Goal: Task Accomplishment & Management: Use online tool/utility

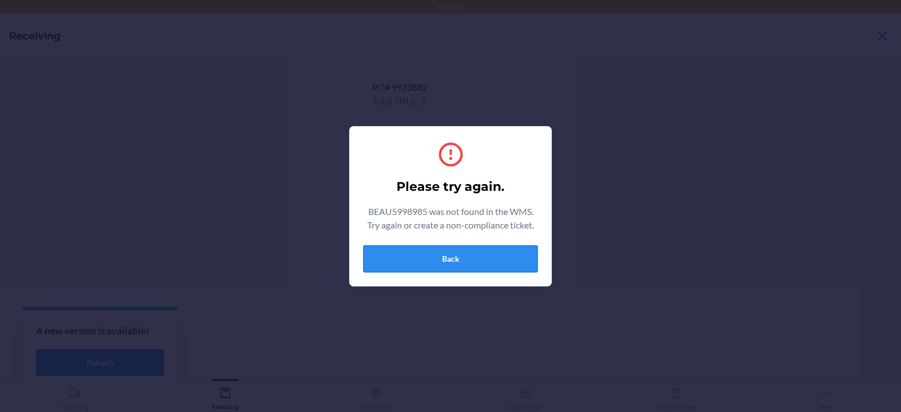
click at [463, 263] on button "Back" at bounding box center [450, 258] width 175 height 27
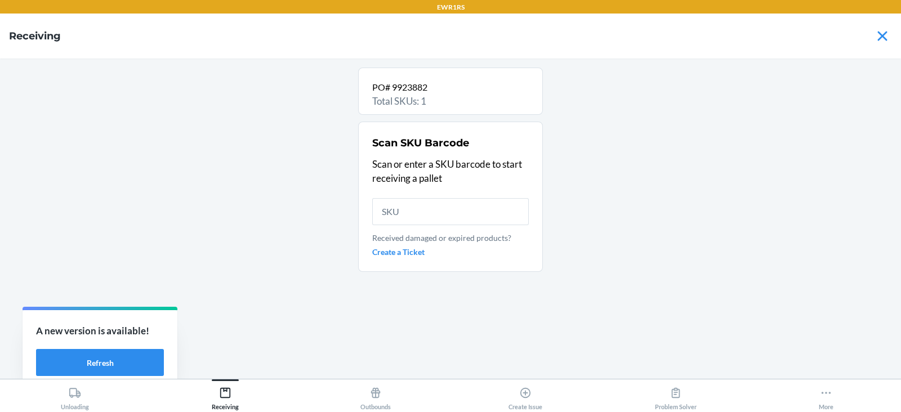
type input "DWQ2JX2CGAR"
click at [466, 211] on input "DWQ2JX2CGAR" at bounding box center [450, 211] width 157 height 27
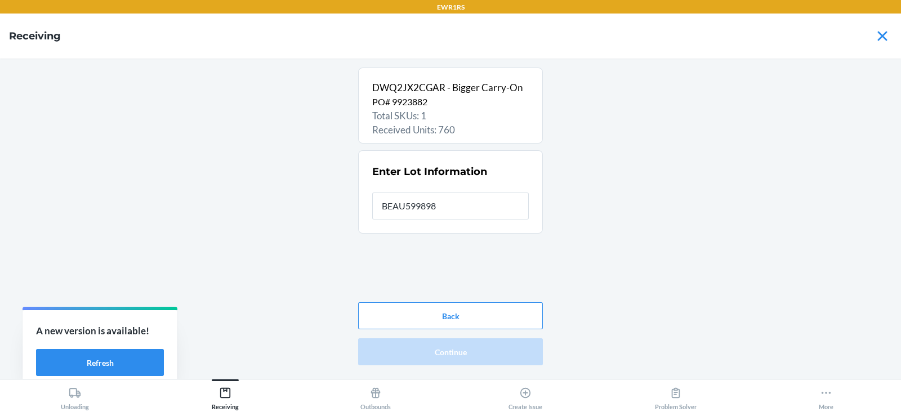
type input "BEAU5998985"
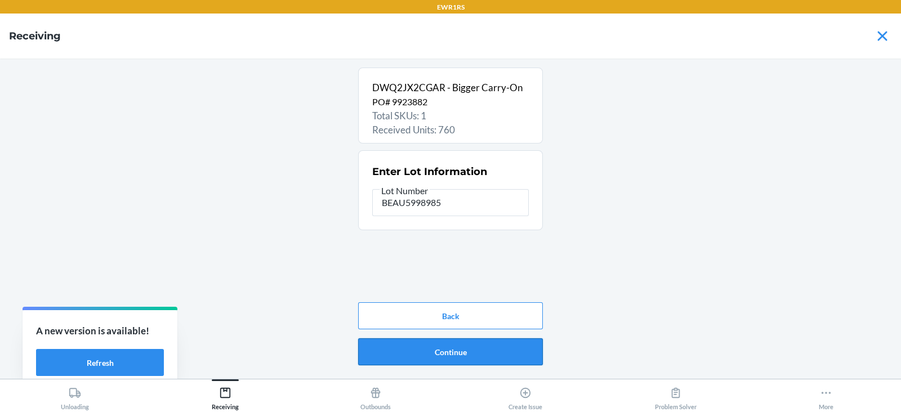
click at [455, 355] on button "Continue" at bounding box center [450, 351] width 185 height 27
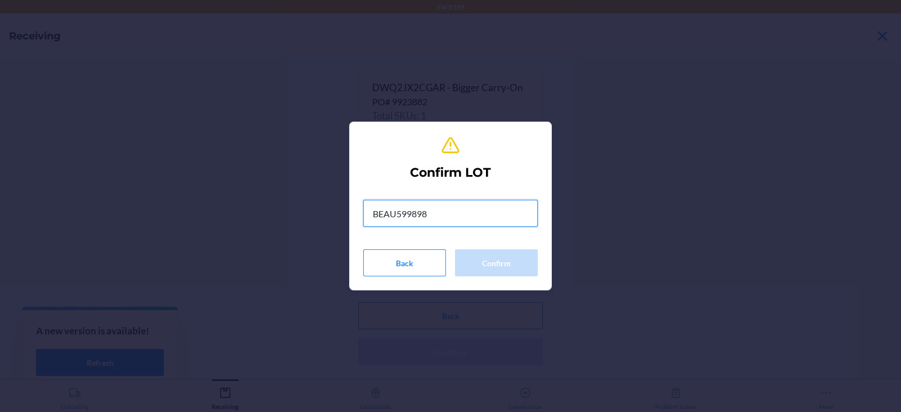
type input "BEAU5998985"
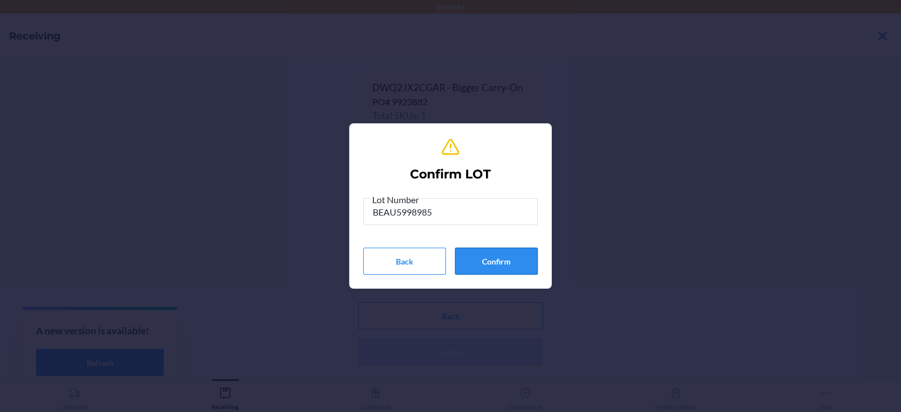
click at [490, 262] on button "Confirm" at bounding box center [496, 261] width 83 height 27
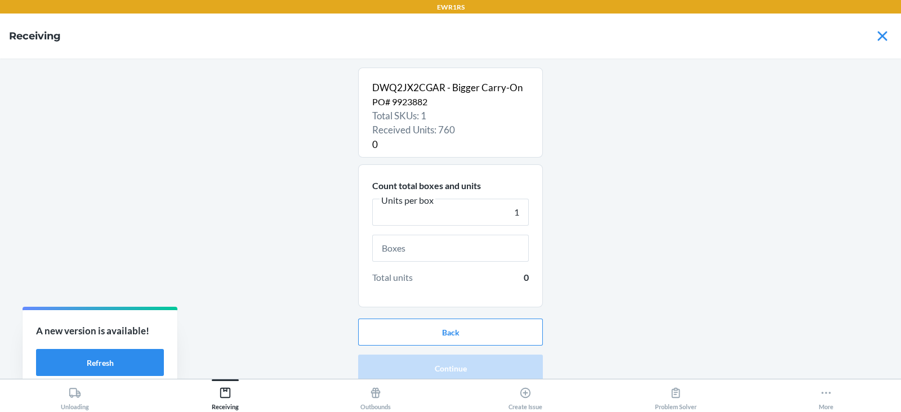
type input "1"
click at [397, 248] on input "text" at bounding box center [450, 248] width 157 height 27
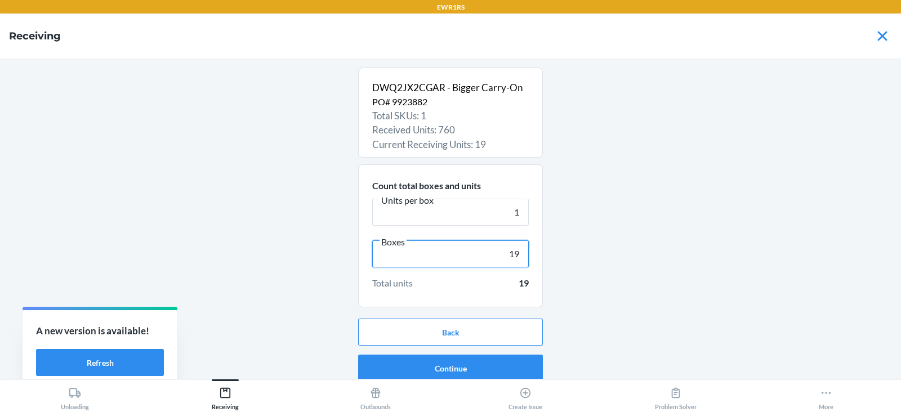
scroll to position [7, 0]
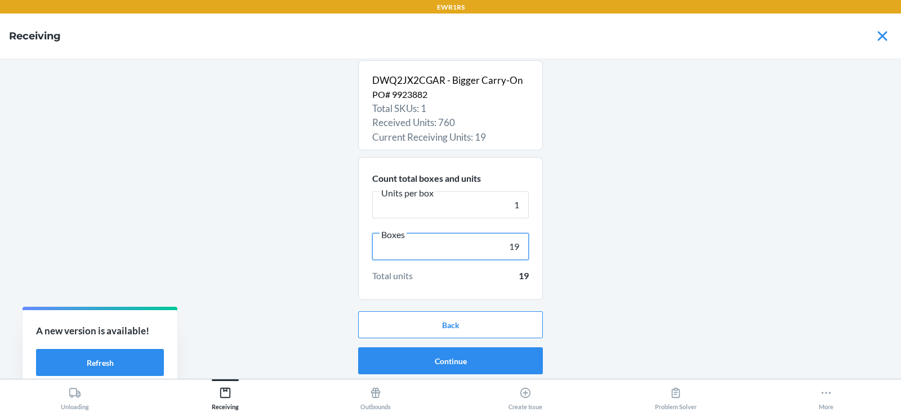
type input "19"
click at [490, 355] on button "Continue" at bounding box center [450, 360] width 185 height 27
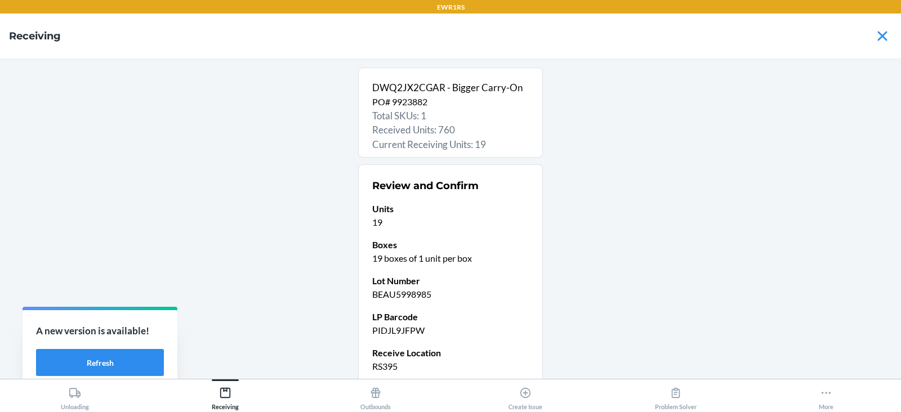
scroll to position [96, 0]
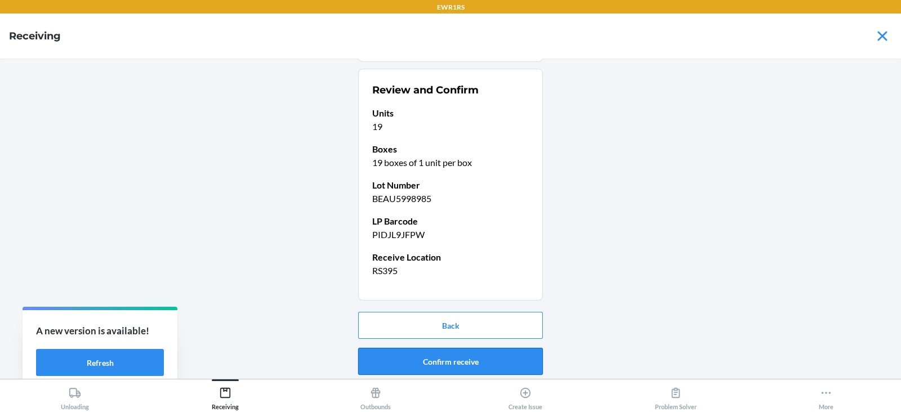
click at [431, 357] on button "Confirm receive" at bounding box center [450, 361] width 185 height 27
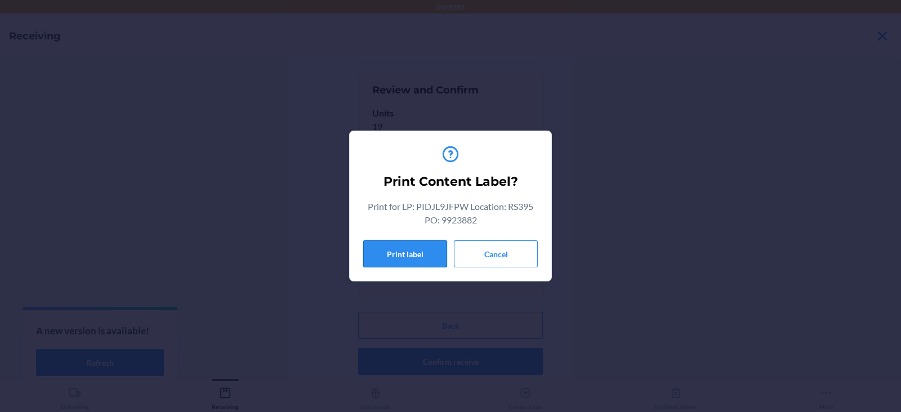
click at [402, 254] on button "Print label" at bounding box center [405, 253] width 84 height 27
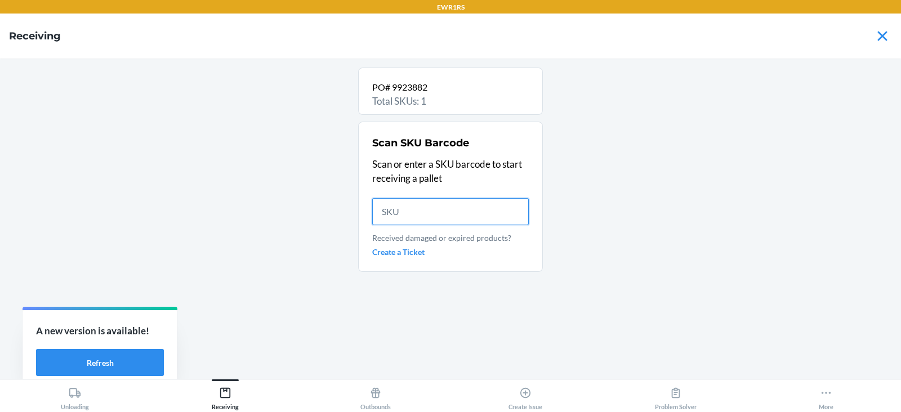
scroll to position [0, 0]
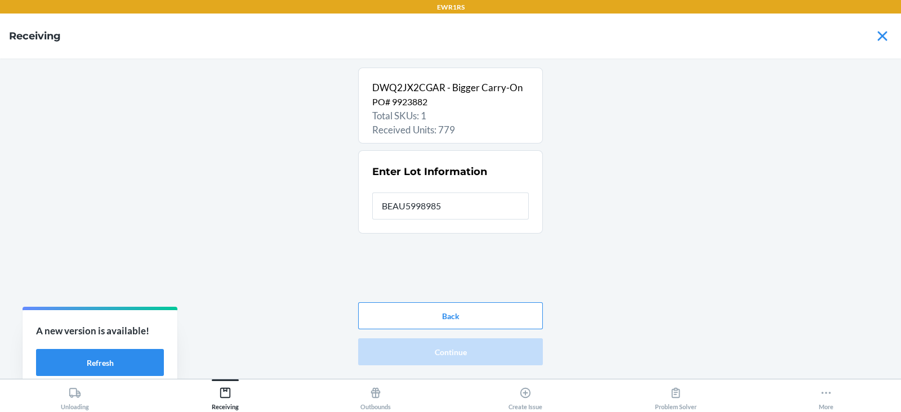
type input "BEAU5998985"
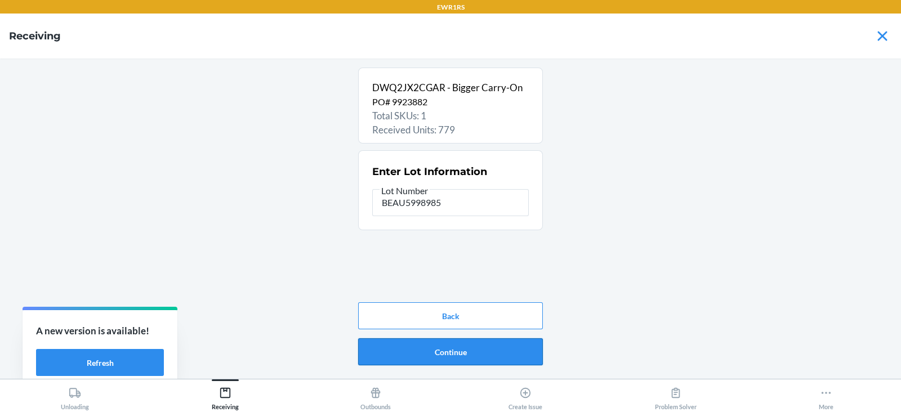
click at [458, 350] on button "Continue" at bounding box center [450, 351] width 185 height 27
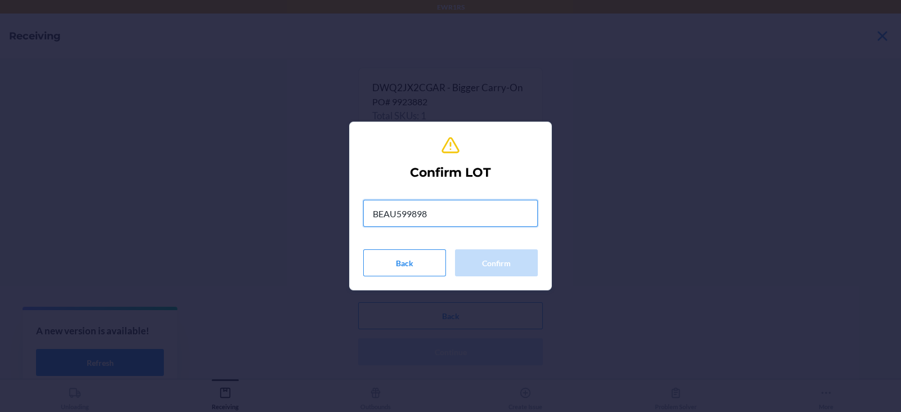
type input "BEAU5998985"
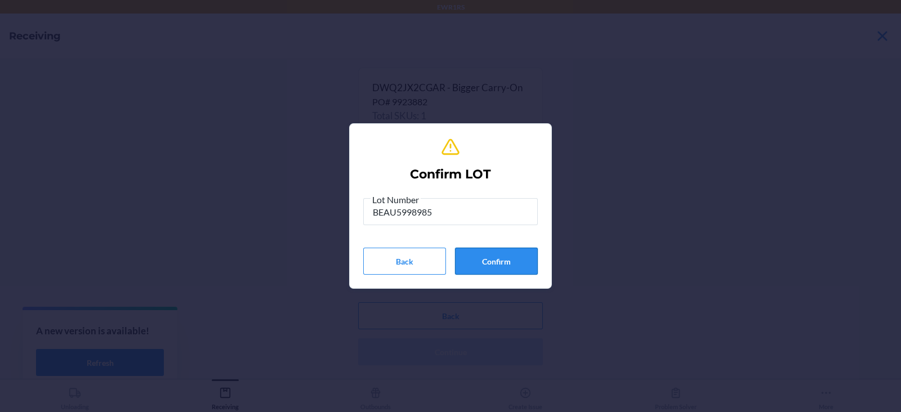
click at [496, 260] on button "Confirm" at bounding box center [496, 261] width 83 height 27
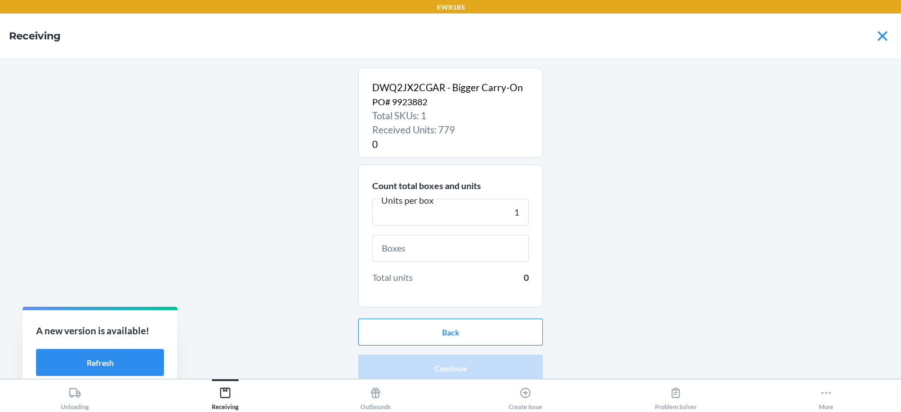
type input "1"
click at [431, 244] on input "text" at bounding box center [450, 248] width 157 height 27
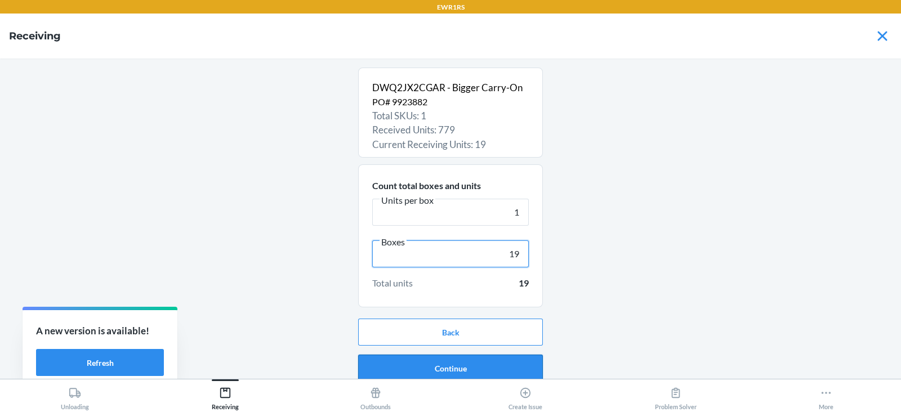
type input "19"
click at [461, 363] on button "Continue" at bounding box center [450, 368] width 185 height 27
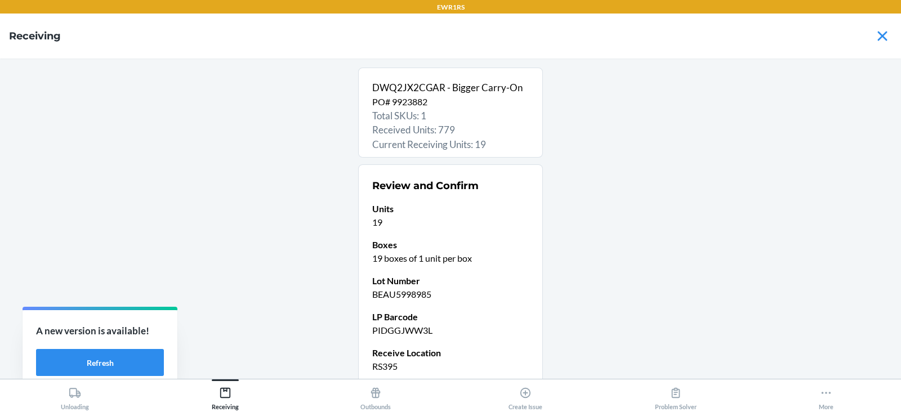
scroll to position [96, 0]
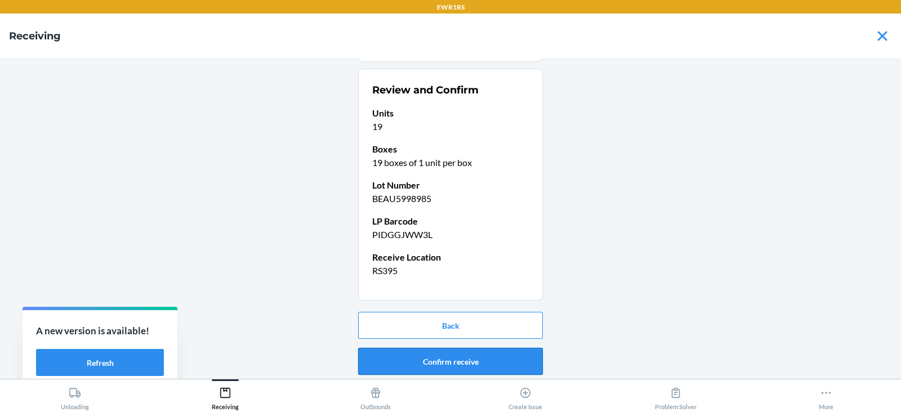
click at [426, 360] on button "Confirm receive" at bounding box center [450, 361] width 185 height 27
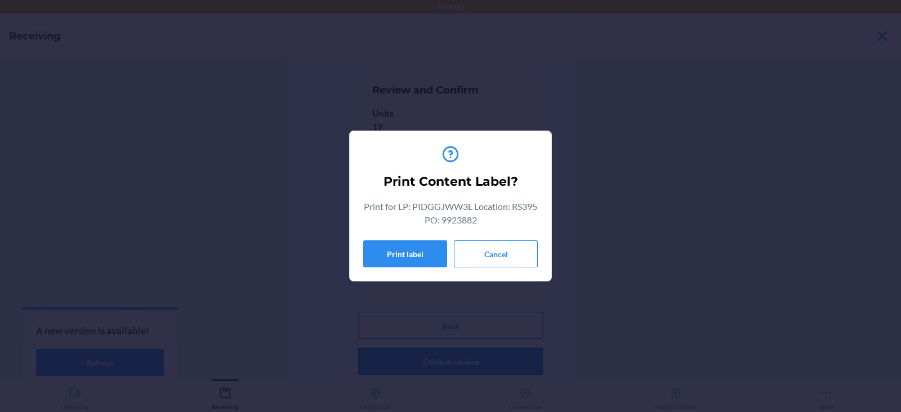
click at [399, 252] on button "Print label" at bounding box center [405, 253] width 84 height 27
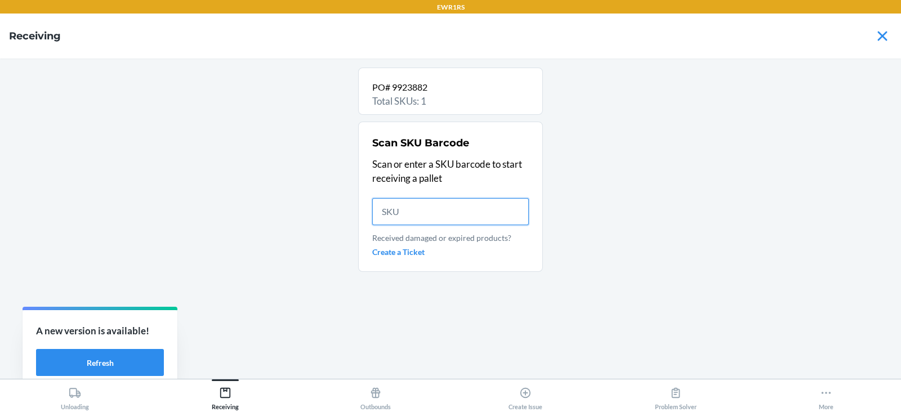
scroll to position [0, 0]
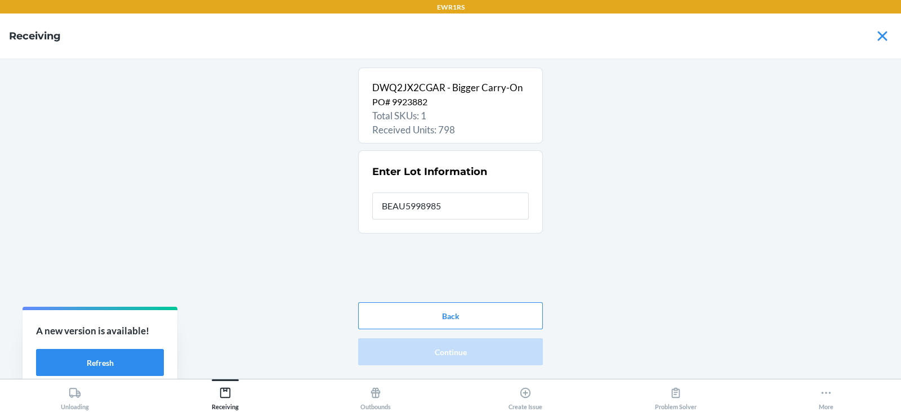
type input "BEAU5998985"
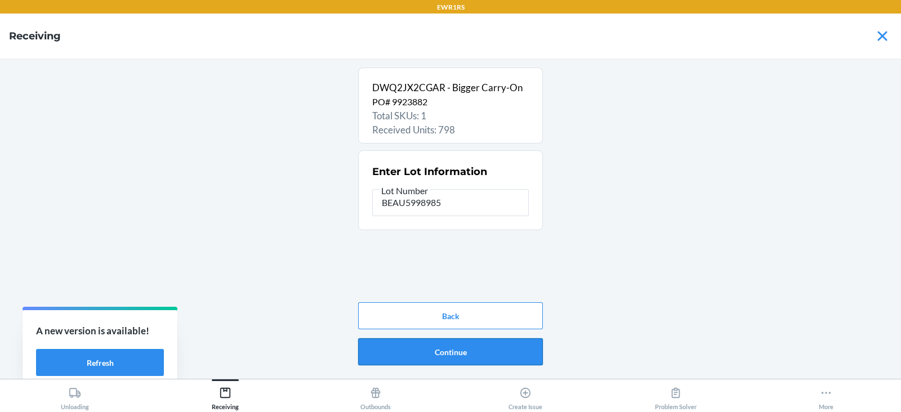
click at [440, 356] on button "Continue" at bounding box center [450, 351] width 185 height 27
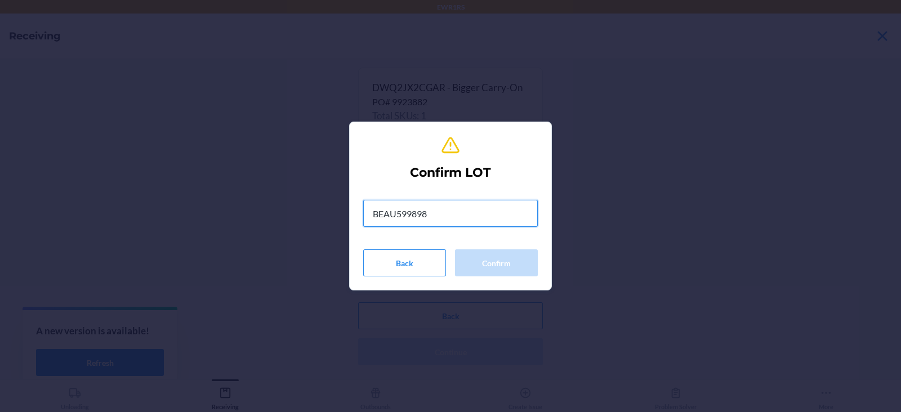
type input "BEAU5998985"
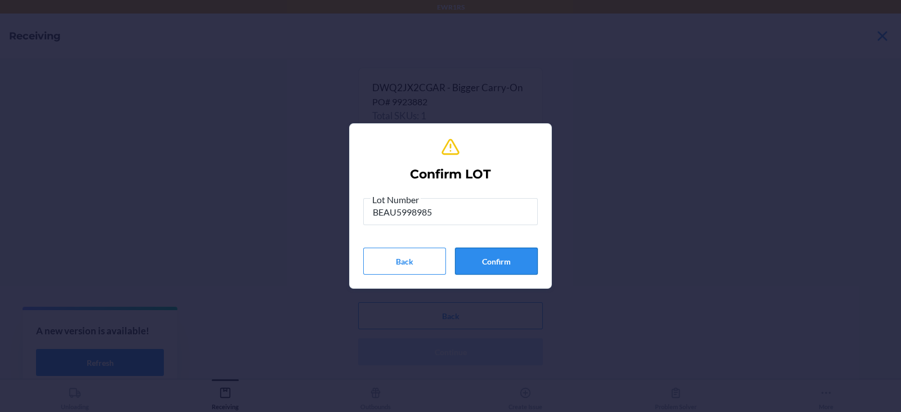
click at [501, 260] on button "Confirm" at bounding box center [496, 261] width 83 height 27
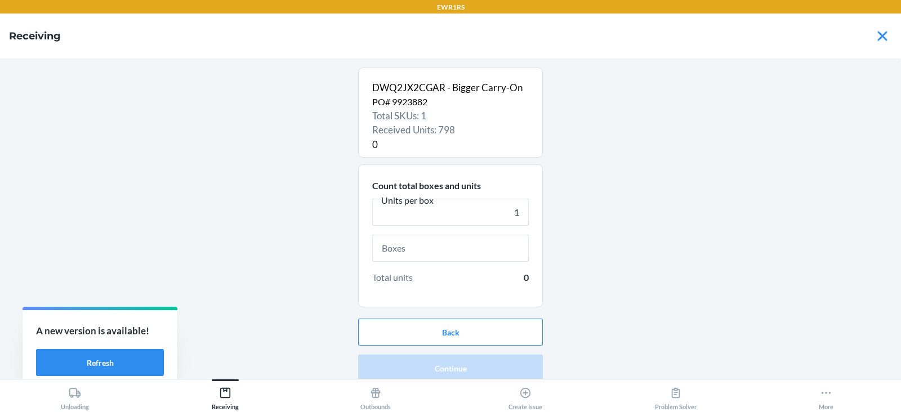
type input "1"
click at [425, 249] on input "text" at bounding box center [450, 248] width 157 height 27
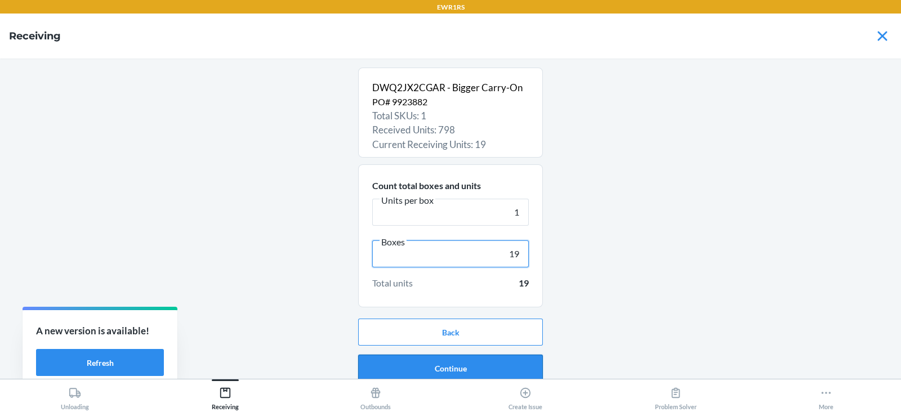
type input "19"
click at [468, 370] on button "Continue" at bounding box center [450, 368] width 185 height 27
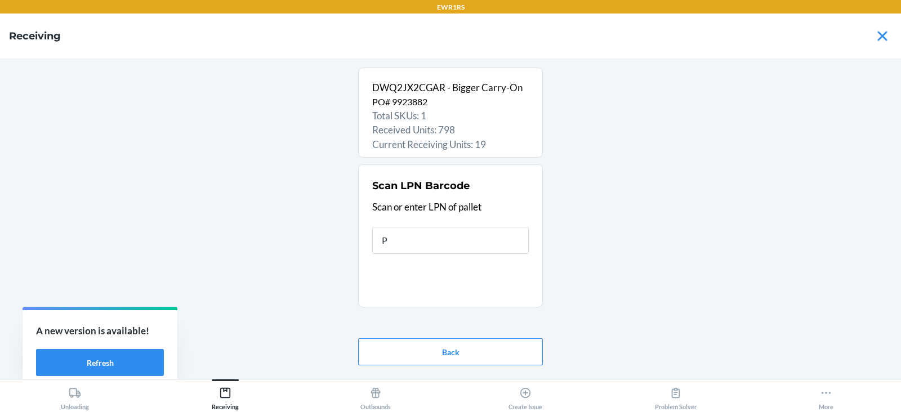
type input "PI"
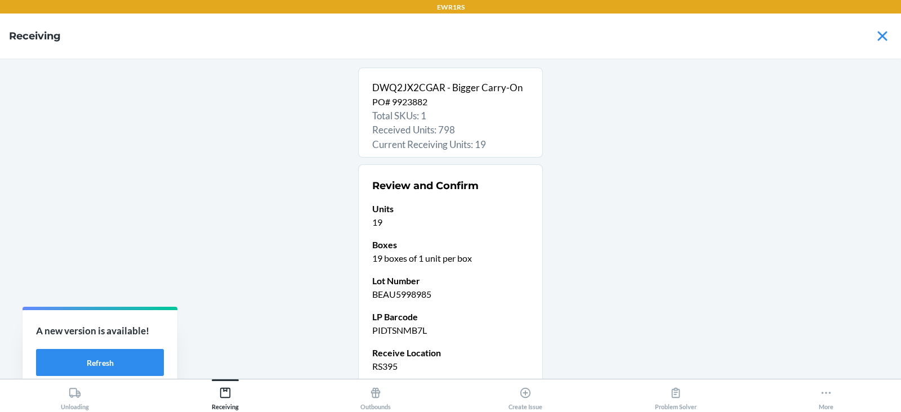
scroll to position [96, 0]
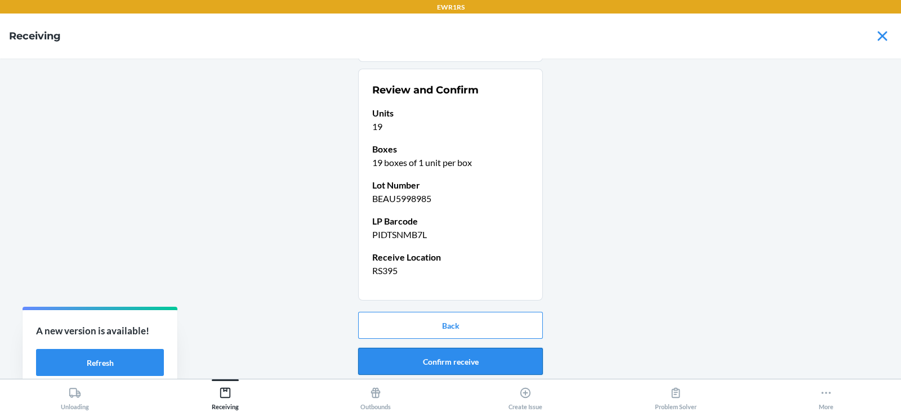
click at [439, 356] on button "Confirm receive" at bounding box center [450, 361] width 185 height 27
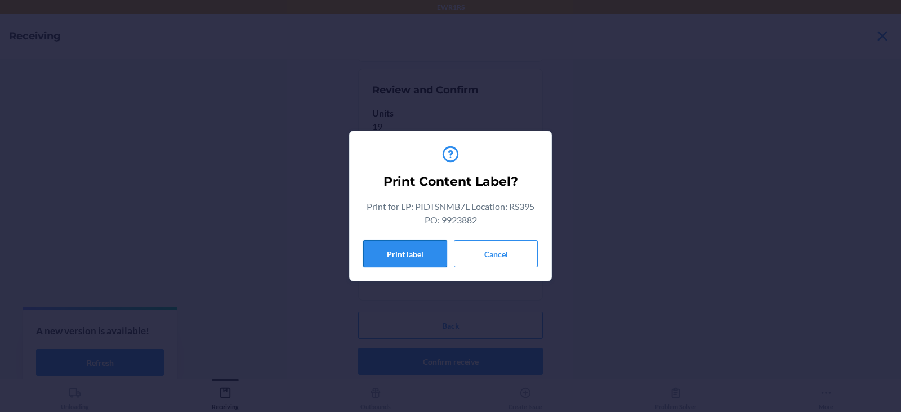
click at [383, 259] on button "Print label" at bounding box center [405, 253] width 84 height 27
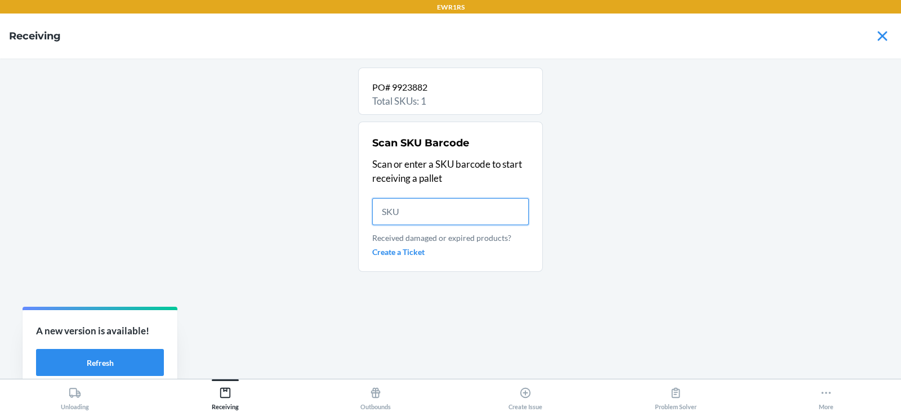
scroll to position [0, 0]
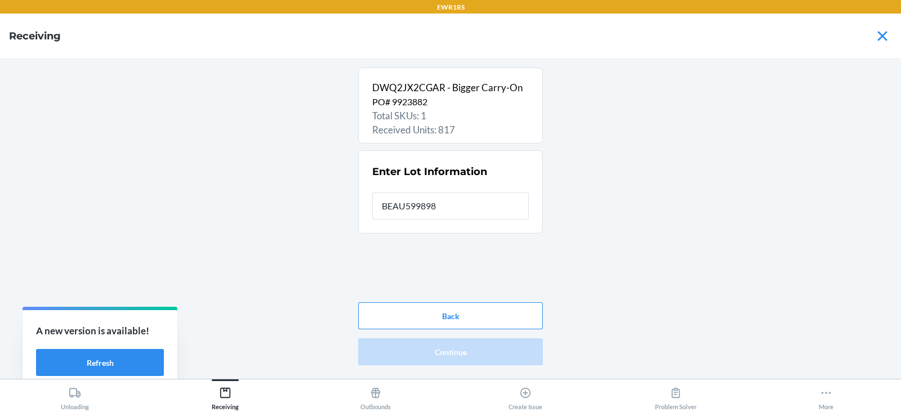
type input "BEAU5998985"
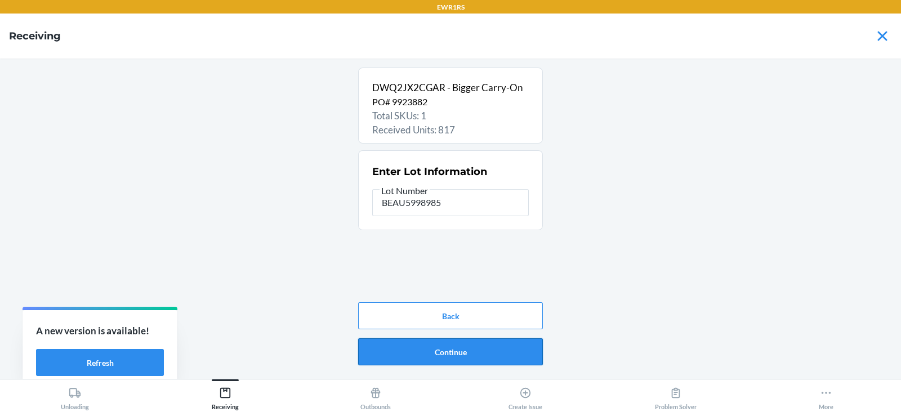
click at [427, 338] on button "Continue" at bounding box center [450, 351] width 185 height 27
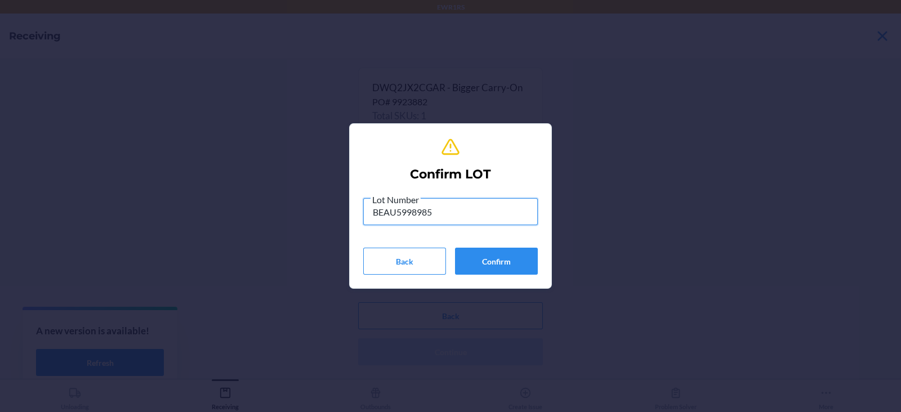
type input "BEAU5998985"
click at [503, 274] on button "Confirm" at bounding box center [496, 261] width 83 height 27
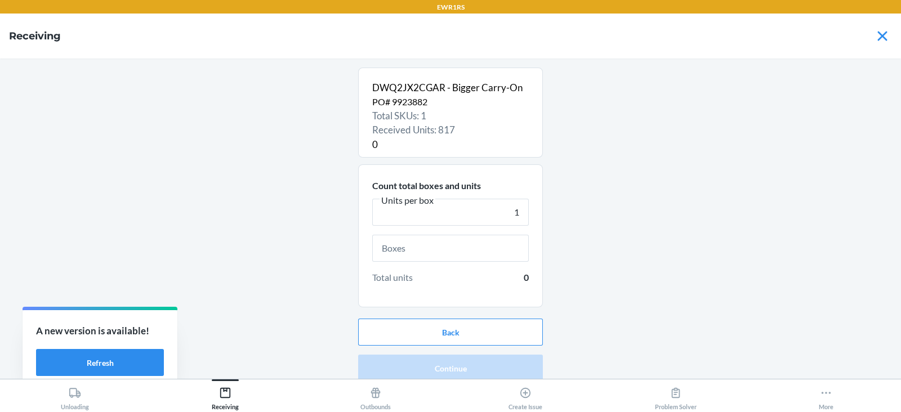
type input "1"
click at [448, 248] on input "text" at bounding box center [450, 248] width 157 height 27
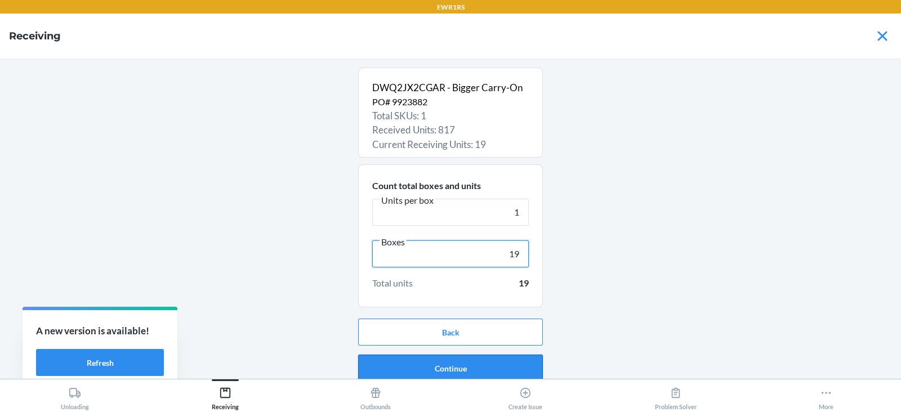
type input "19"
click at [463, 372] on button "Continue" at bounding box center [450, 368] width 185 height 27
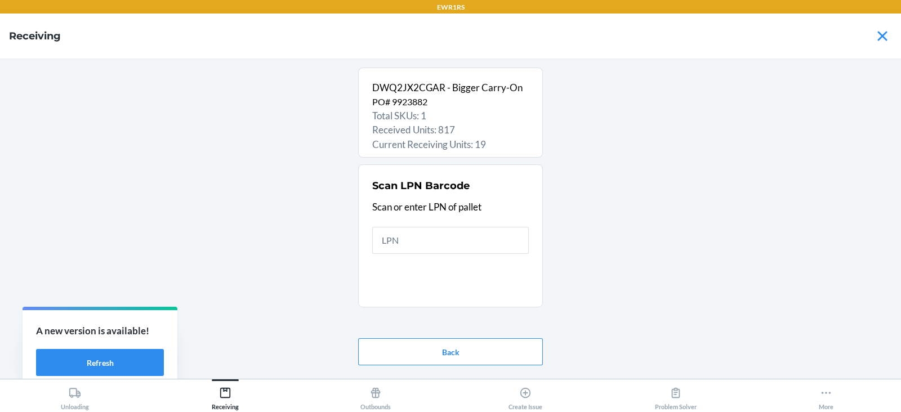
type input "P"
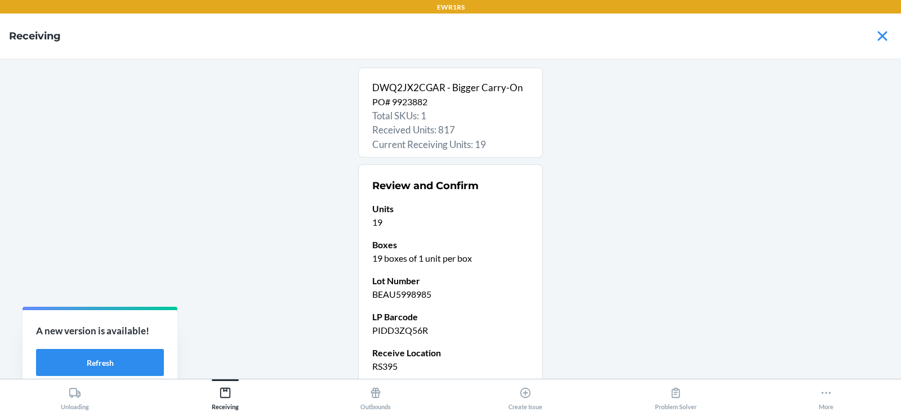
scroll to position [96, 0]
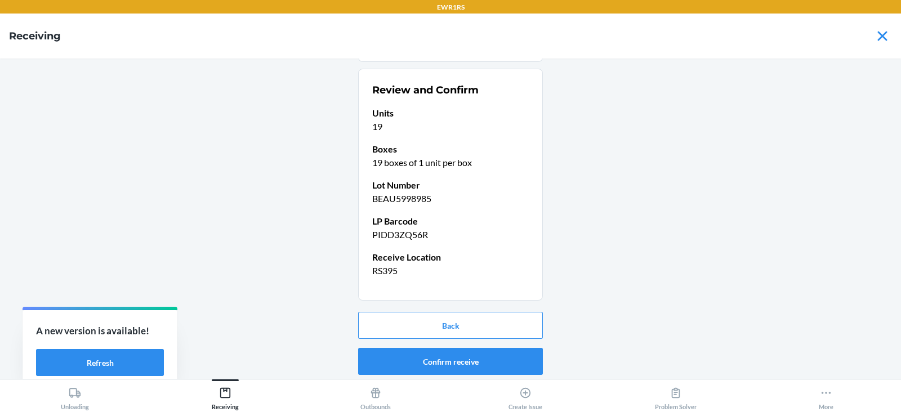
click at [435, 358] on button "Confirm receive" at bounding box center [450, 361] width 185 height 27
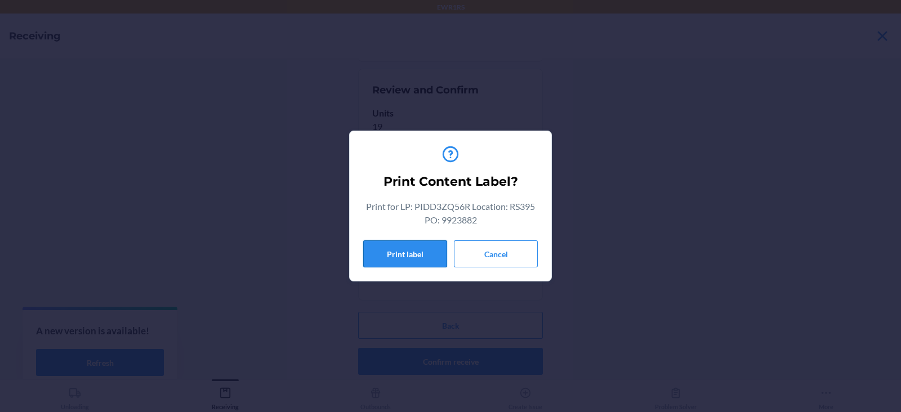
click at [389, 253] on button "Print label" at bounding box center [405, 253] width 84 height 27
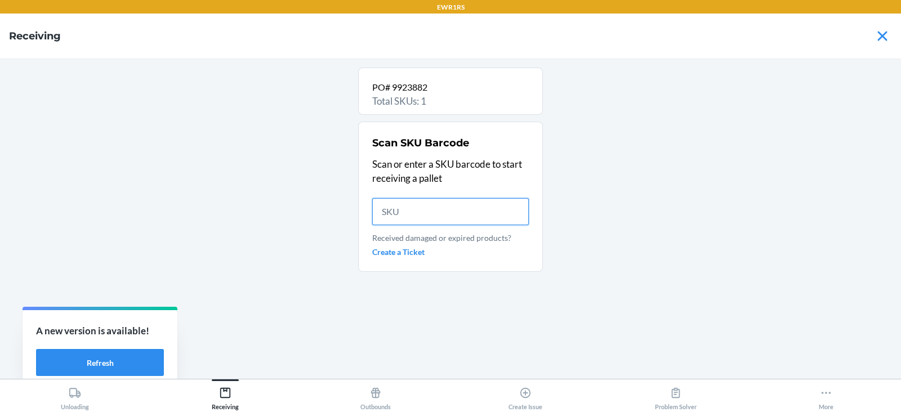
scroll to position [0, 0]
type input "DWQ2JX2"
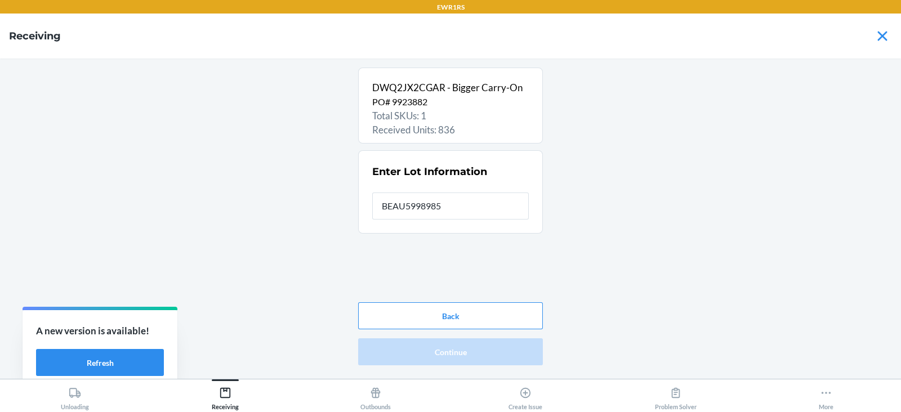
type input "BEAU5998985"
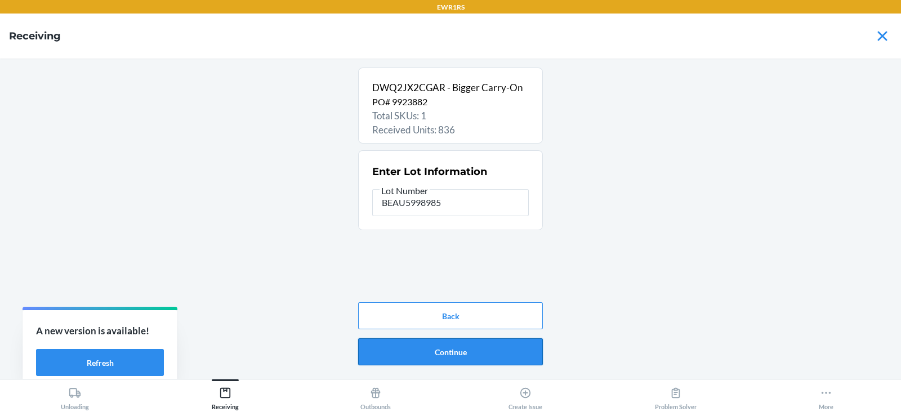
click at [445, 352] on button "Continue" at bounding box center [450, 351] width 185 height 27
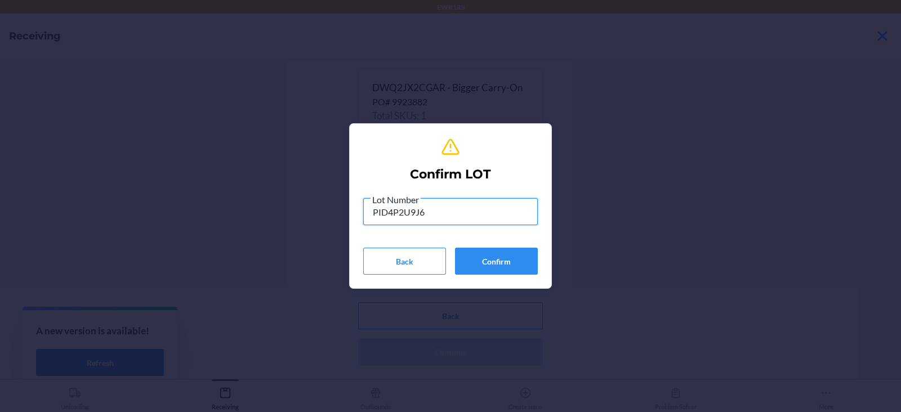
click at [454, 214] on input "PID4P2U9J6" at bounding box center [450, 211] width 175 height 27
type input "P"
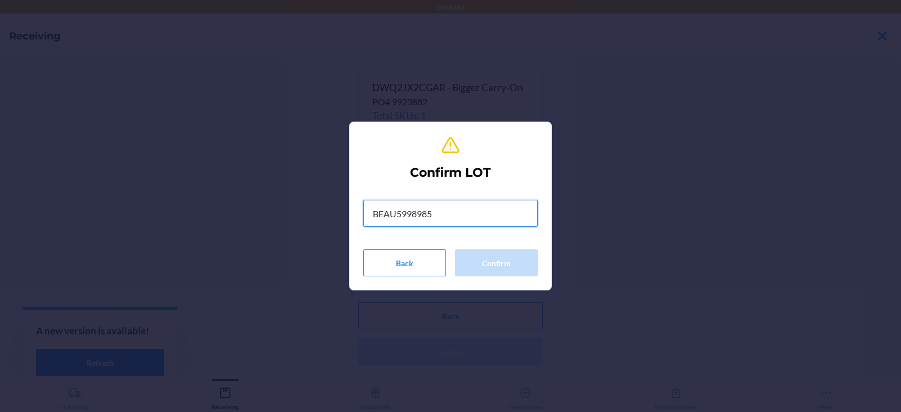
type input "BEAU5998985"
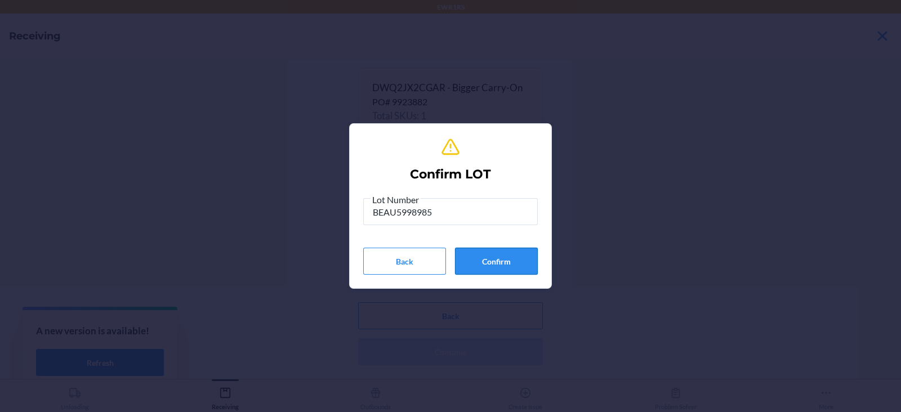
click at [521, 263] on button "Confirm" at bounding box center [496, 261] width 83 height 27
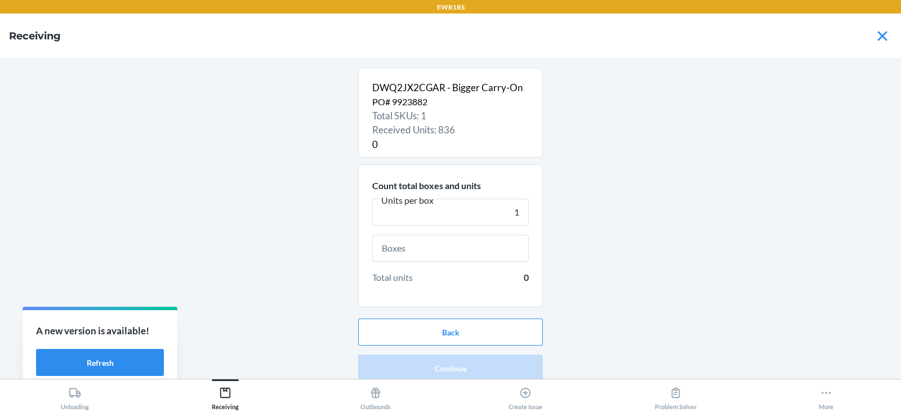
type input "1"
click at [426, 249] on input "text" at bounding box center [450, 248] width 157 height 27
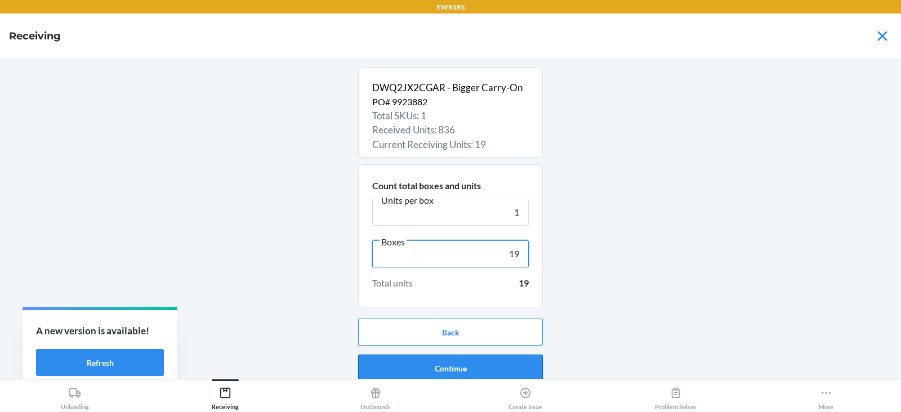
type input "19"
click at [447, 369] on button "Continue" at bounding box center [450, 368] width 185 height 27
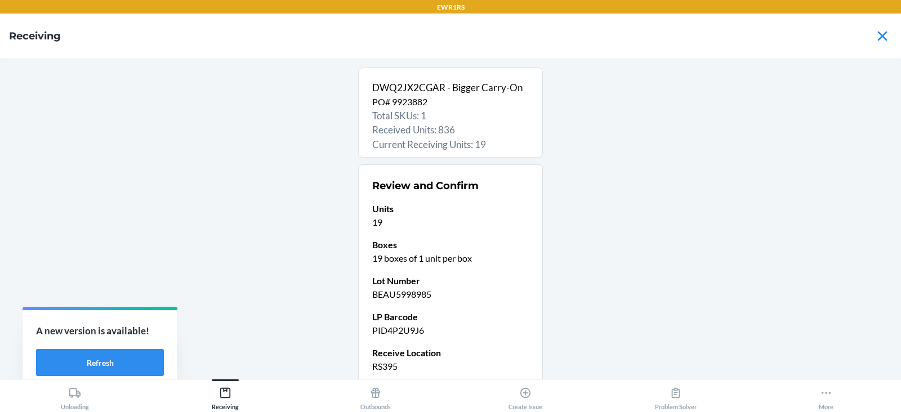
scroll to position [96, 0]
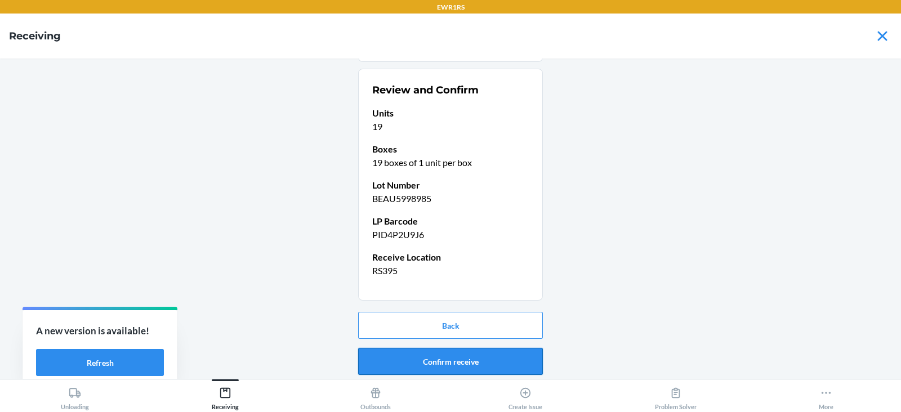
click at [435, 359] on button "Confirm receive" at bounding box center [450, 361] width 185 height 27
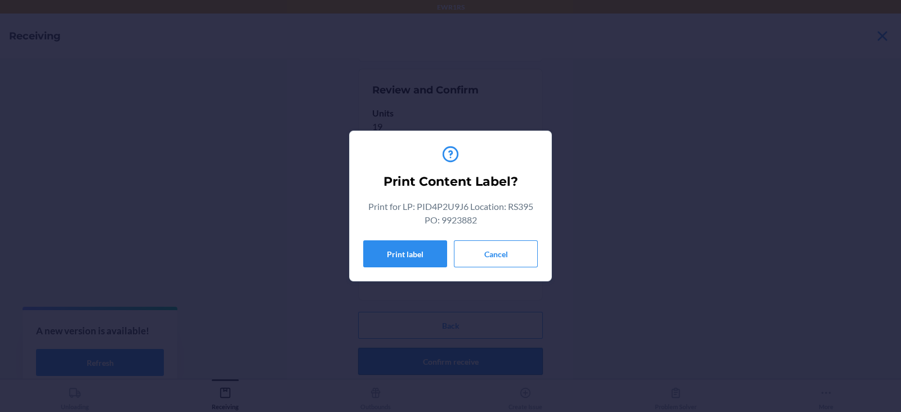
click at [392, 249] on button "Print label" at bounding box center [405, 253] width 84 height 27
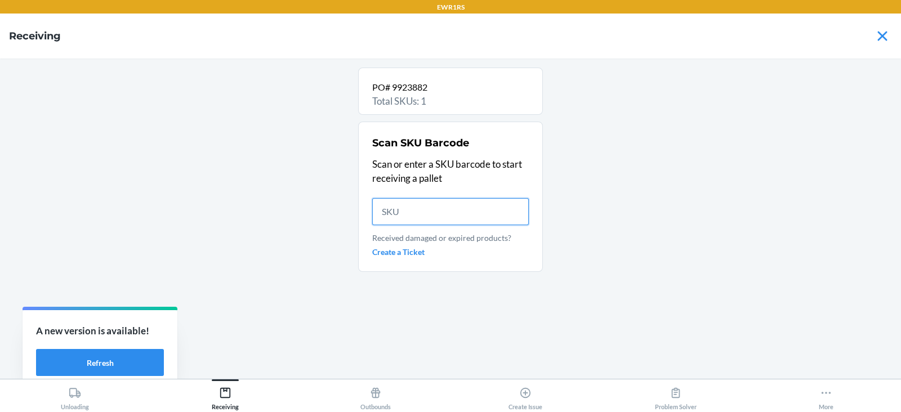
scroll to position [0, 0]
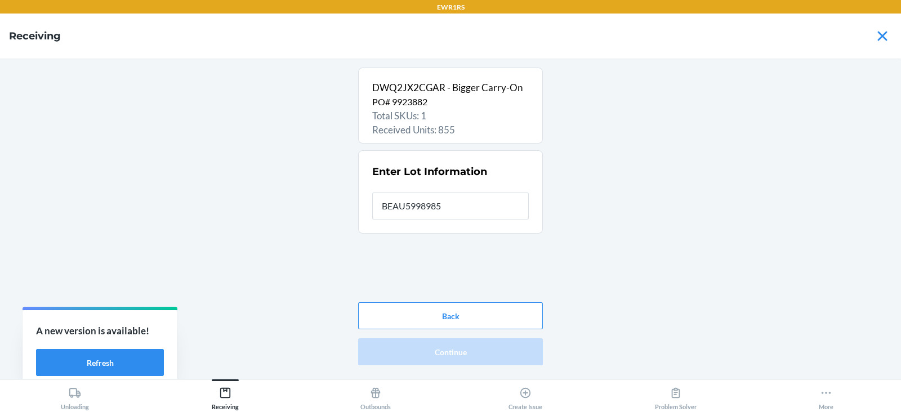
type input "BEAU5998985"
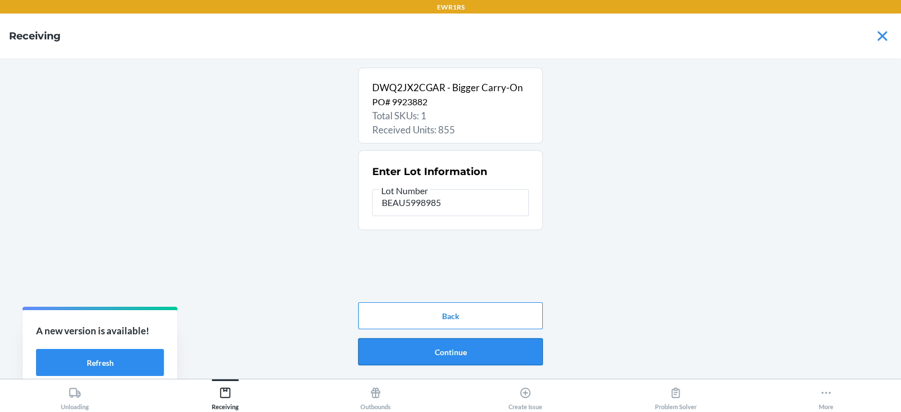
click at [436, 355] on button "Continue" at bounding box center [450, 351] width 185 height 27
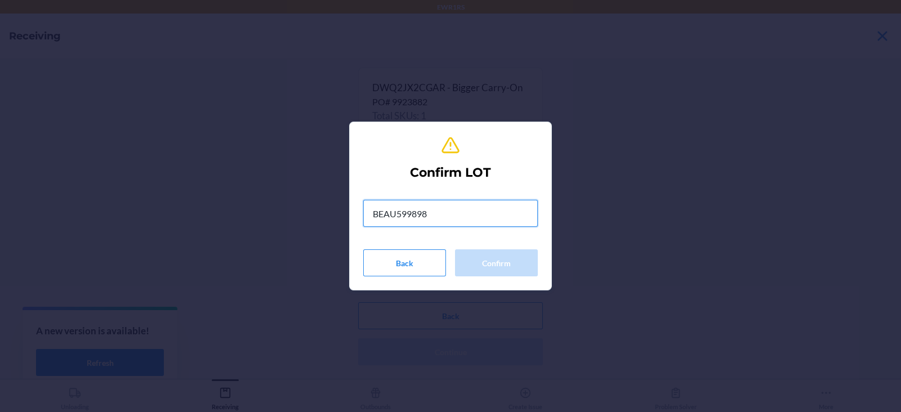
type input "BEAU5998985"
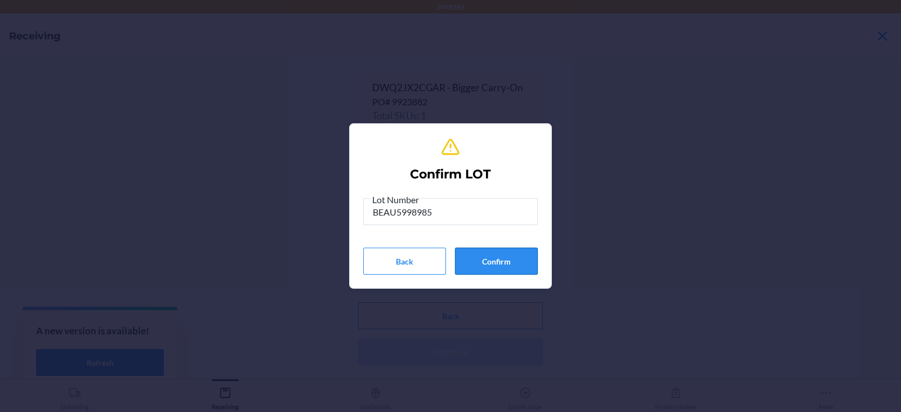
click at [493, 256] on button "Confirm" at bounding box center [496, 261] width 83 height 27
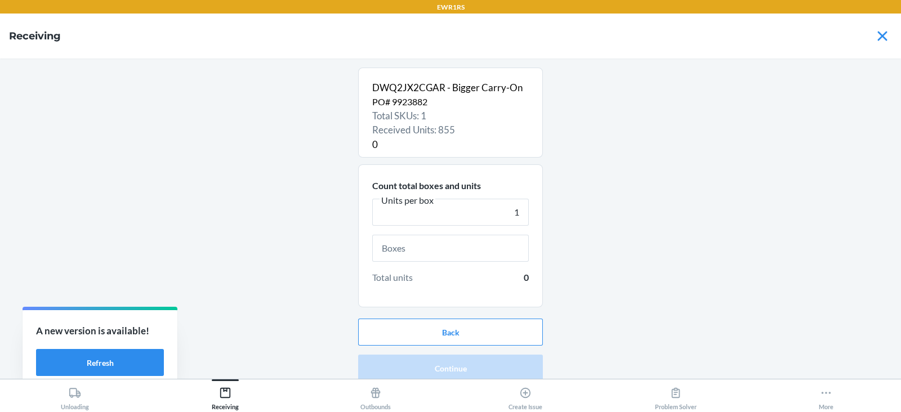
type input "1"
click at [408, 250] on input "text" at bounding box center [450, 248] width 157 height 27
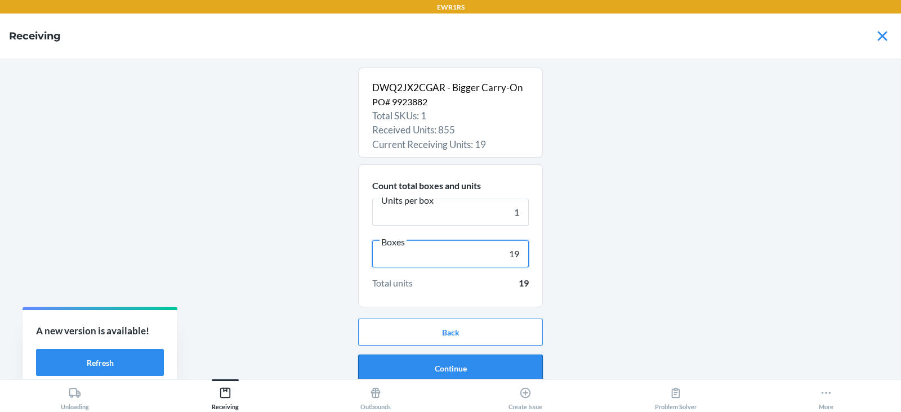
type input "19"
click at [452, 370] on button "Continue" at bounding box center [450, 368] width 185 height 27
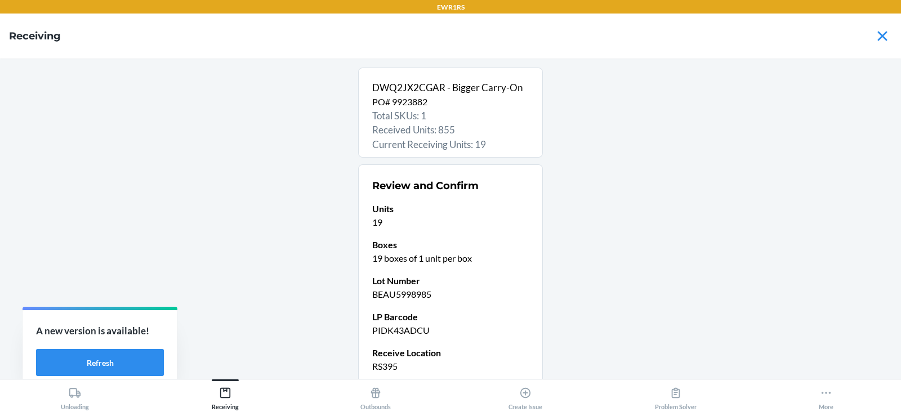
scroll to position [96, 0]
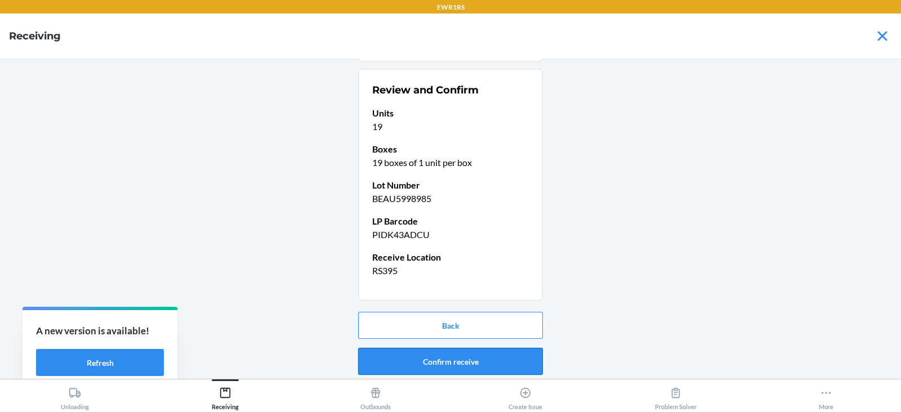
click at [434, 359] on button "Confirm receive" at bounding box center [450, 361] width 185 height 27
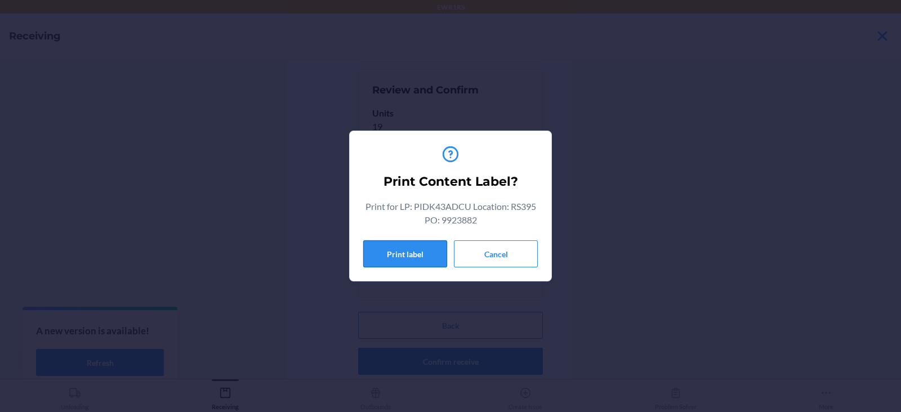
click at [393, 256] on button "Print label" at bounding box center [405, 253] width 84 height 27
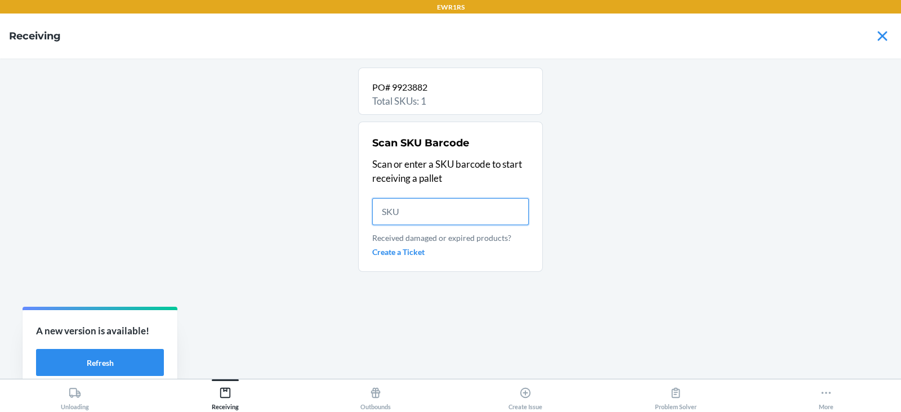
scroll to position [0, 0]
type input "DWQ2JX2"
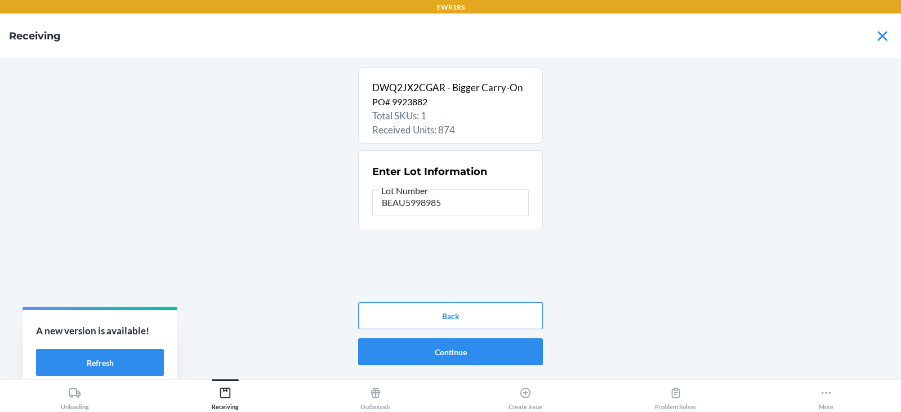
type input "BEAU5998985"
click at [456, 350] on button "Continue" at bounding box center [450, 351] width 185 height 27
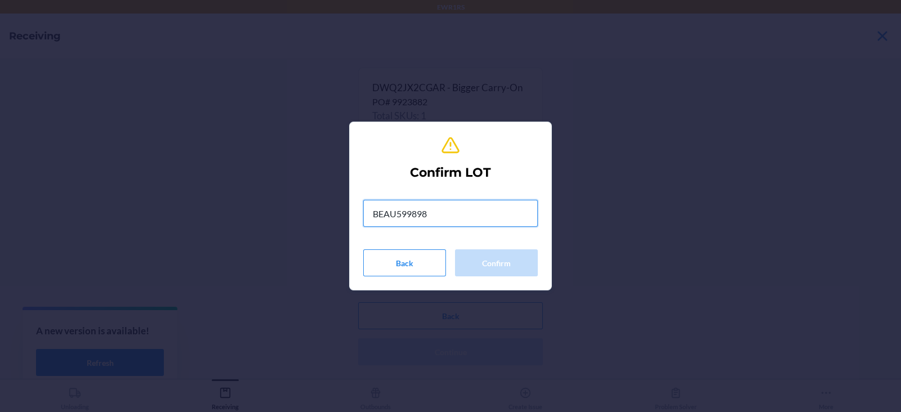
type input "BEAU5998985"
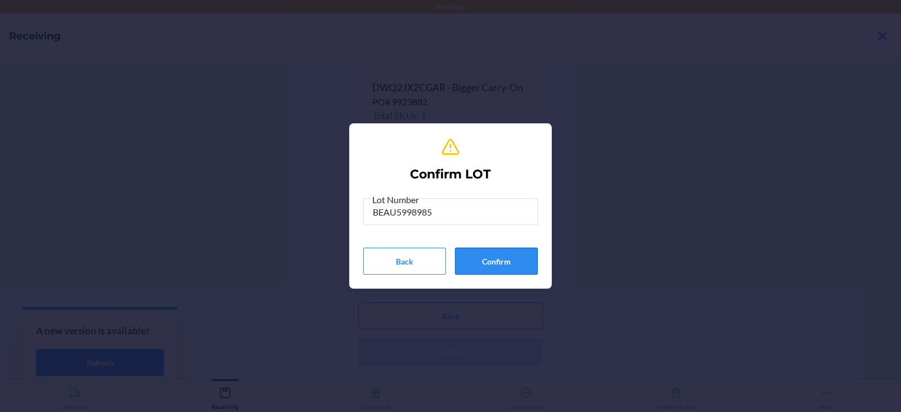
click at [493, 265] on button "Confirm" at bounding box center [496, 261] width 83 height 27
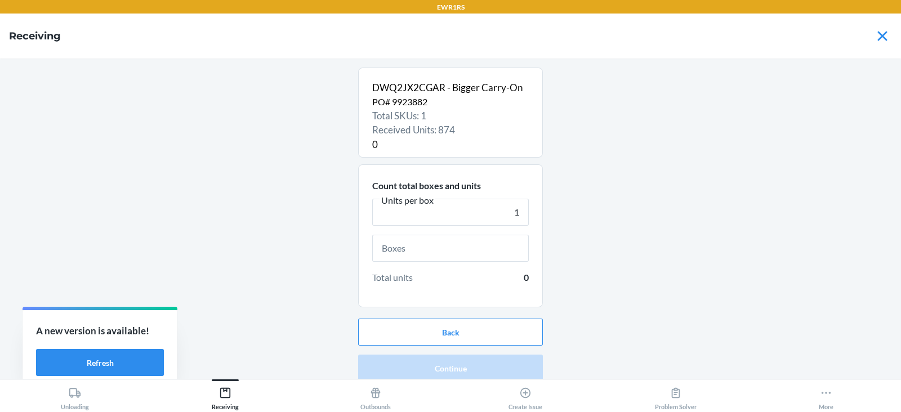
type input "1"
click at [397, 248] on input "text" at bounding box center [450, 248] width 157 height 27
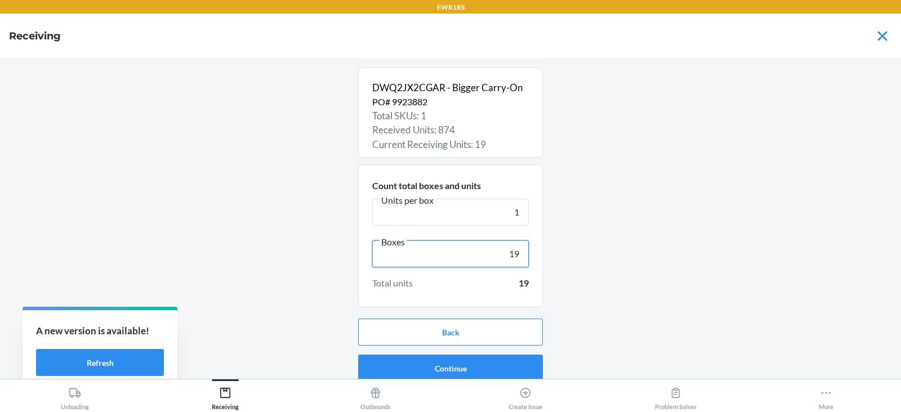
type input "19"
click at [419, 363] on button "Continue" at bounding box center [450, 368] width 185 height 27
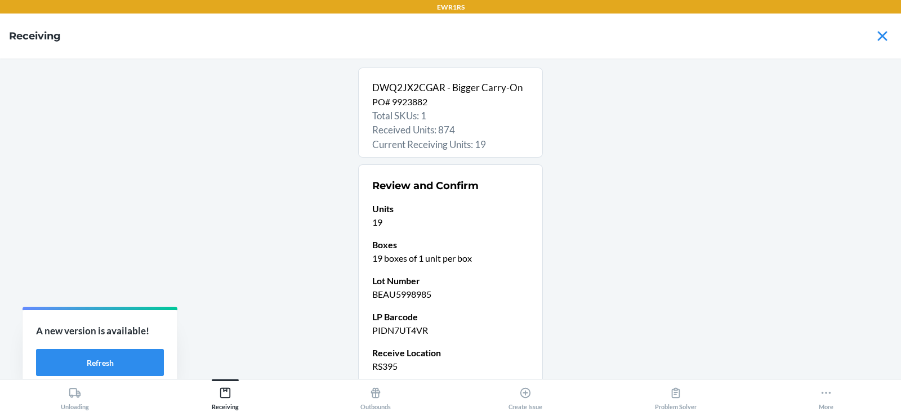
scroll to position [96, 0]
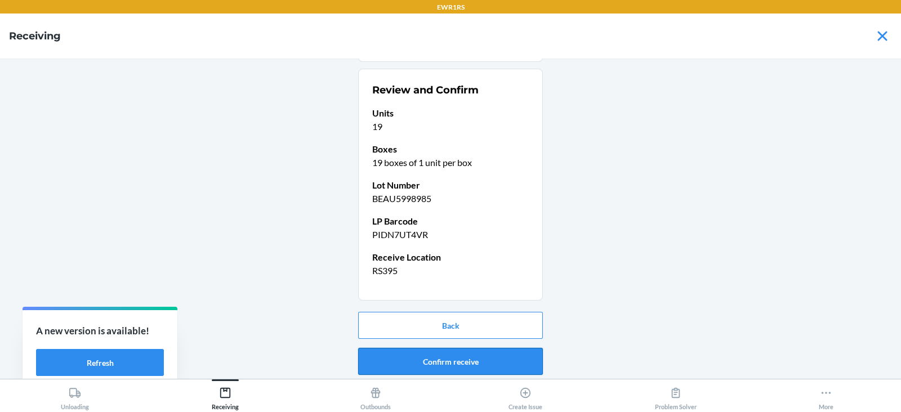
click at [439, 362] on button "Confirm receive" at bounding box center [450, 361] width 185 height 27
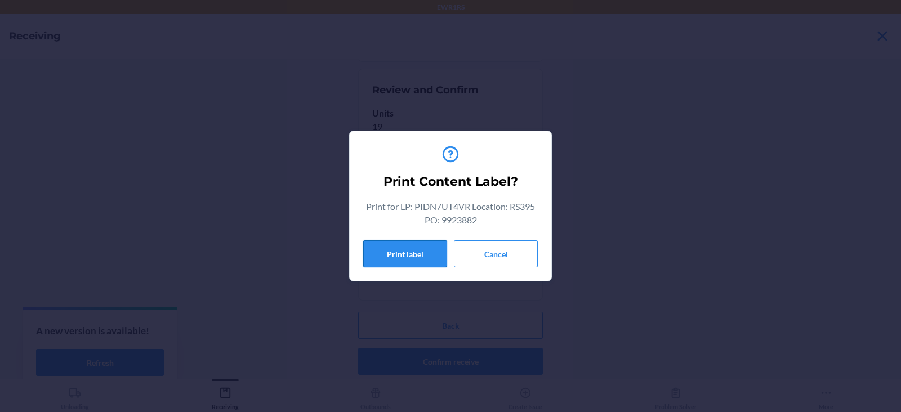
click at [387, 264] on button "Print label" at bounding box center [405, 253] width 84 height 27
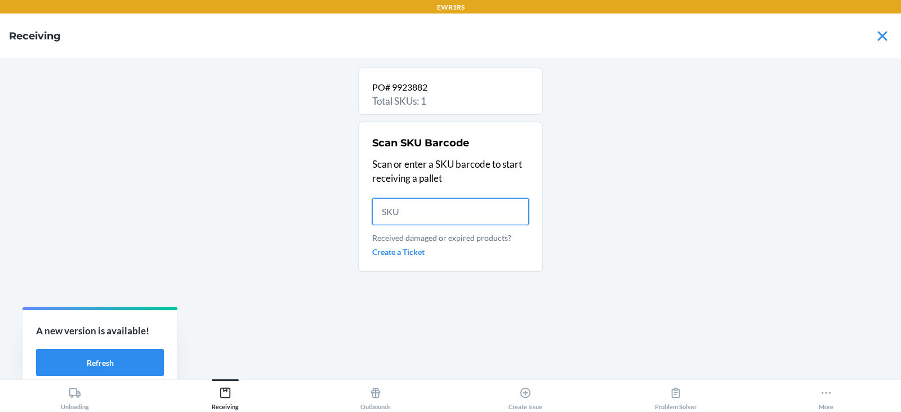
scroll to position [0, 0]
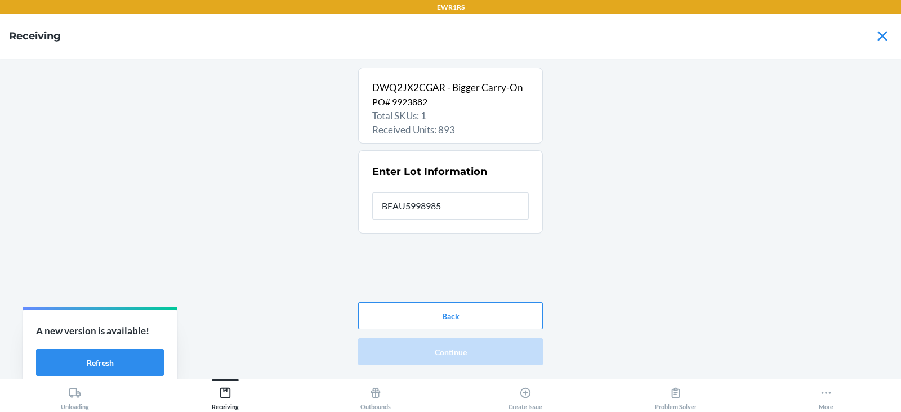
type input "BEAU5998985"
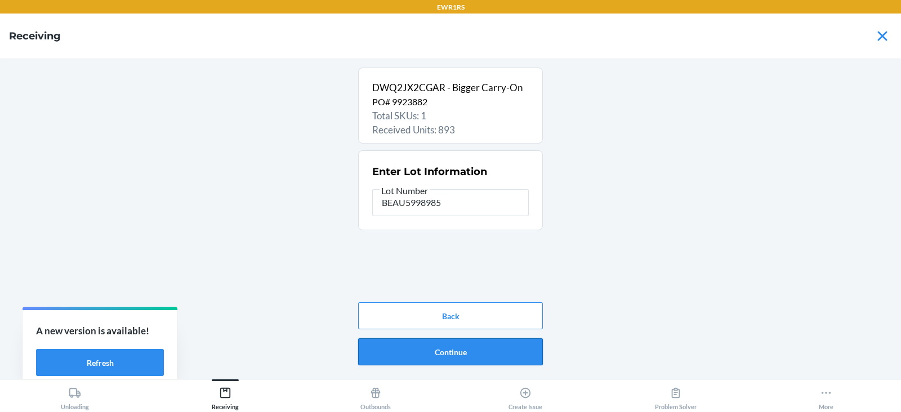
click at [461, 354] on button "Continue" at bounding box center [450, 351] width 185 height 27
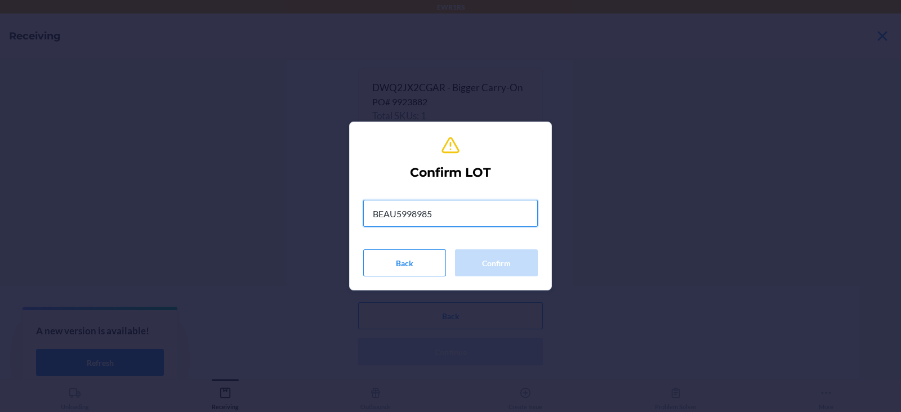
type input "BEAU5998985"
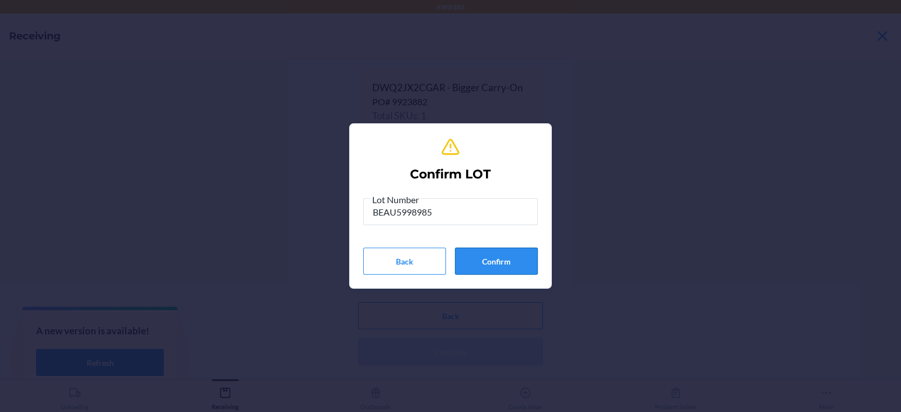
click at [500, 260] on button "Confirm" at bounding box center [496, 261] width 83 height 27
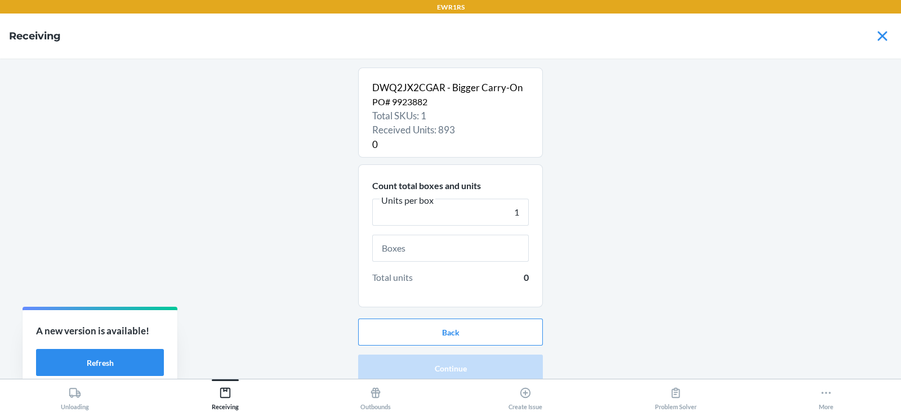
type input "1"
click at [397, 248] on input "text" at bounding box center [450, 248] width 157 height 27
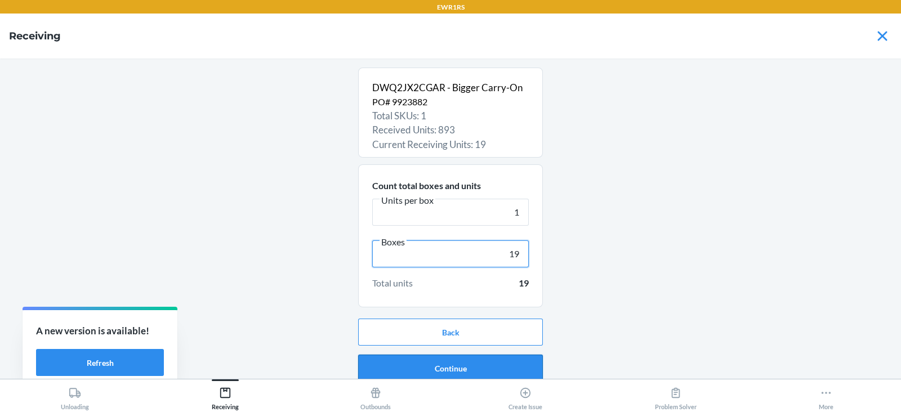
type input "19"
click at [414, 369] on button "Continue" at bounding box center [450, 368] width 185 height 27
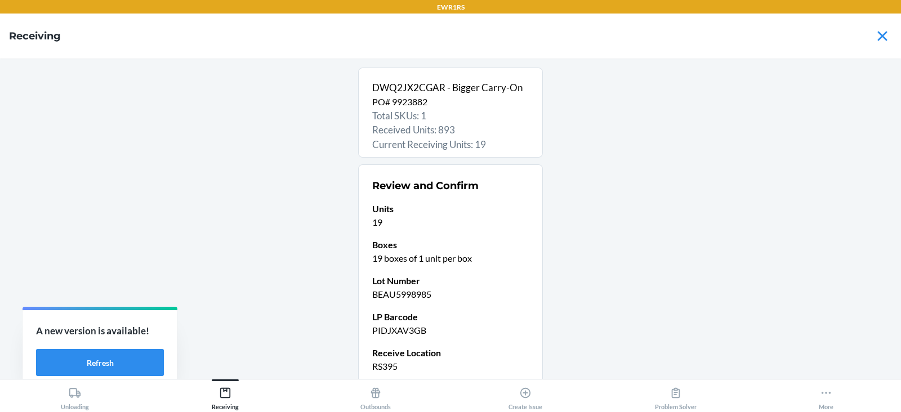
scroll to position [96, 0]
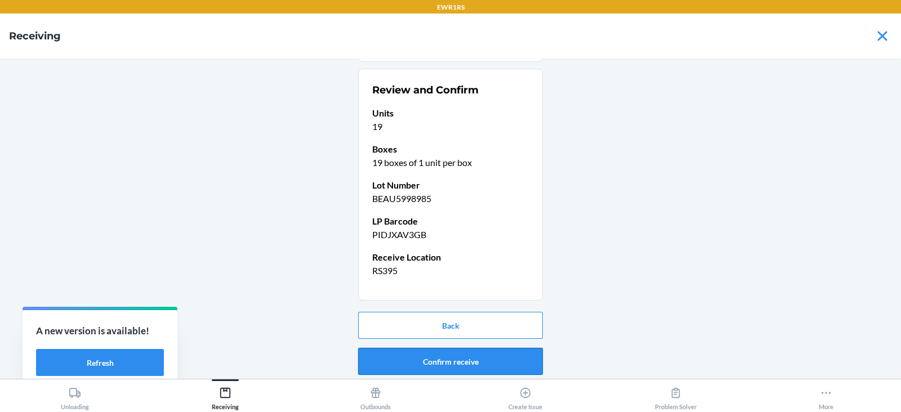
click at [436, 357] on button "Confirm receive" at bounding box center [450, 361] width 185 height 27
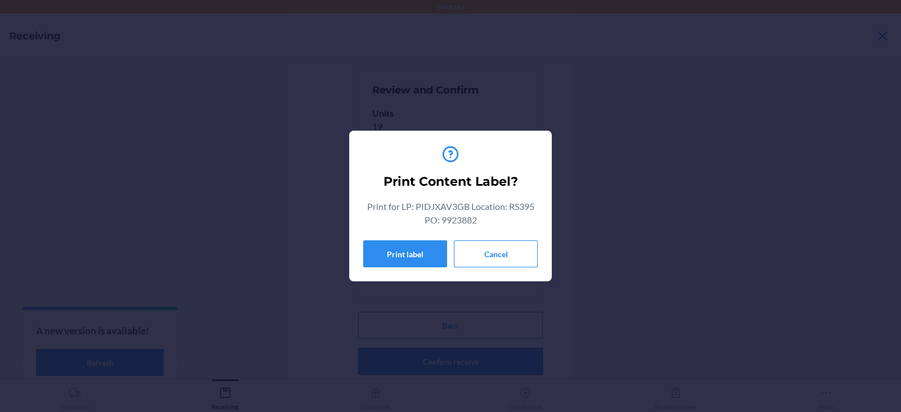
click at [400, 258] on button "Print label" at bounding box center [405, 253] width 84 height 27
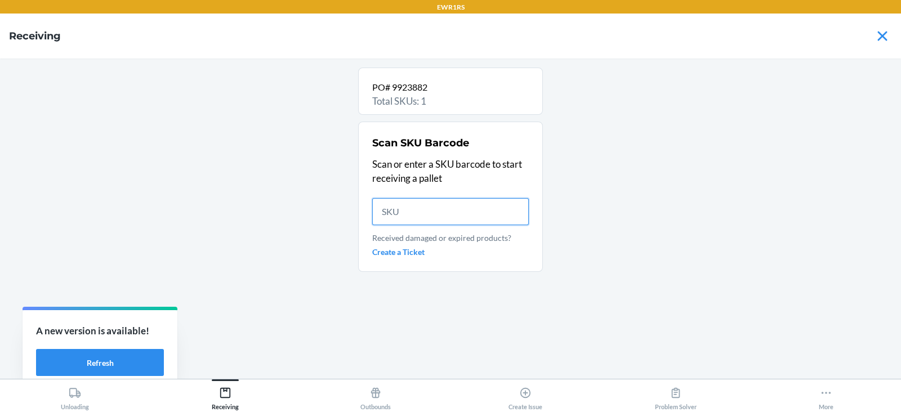
scroll to position [0, 0]
